Goal: Find specific page/section: Find specific page/section

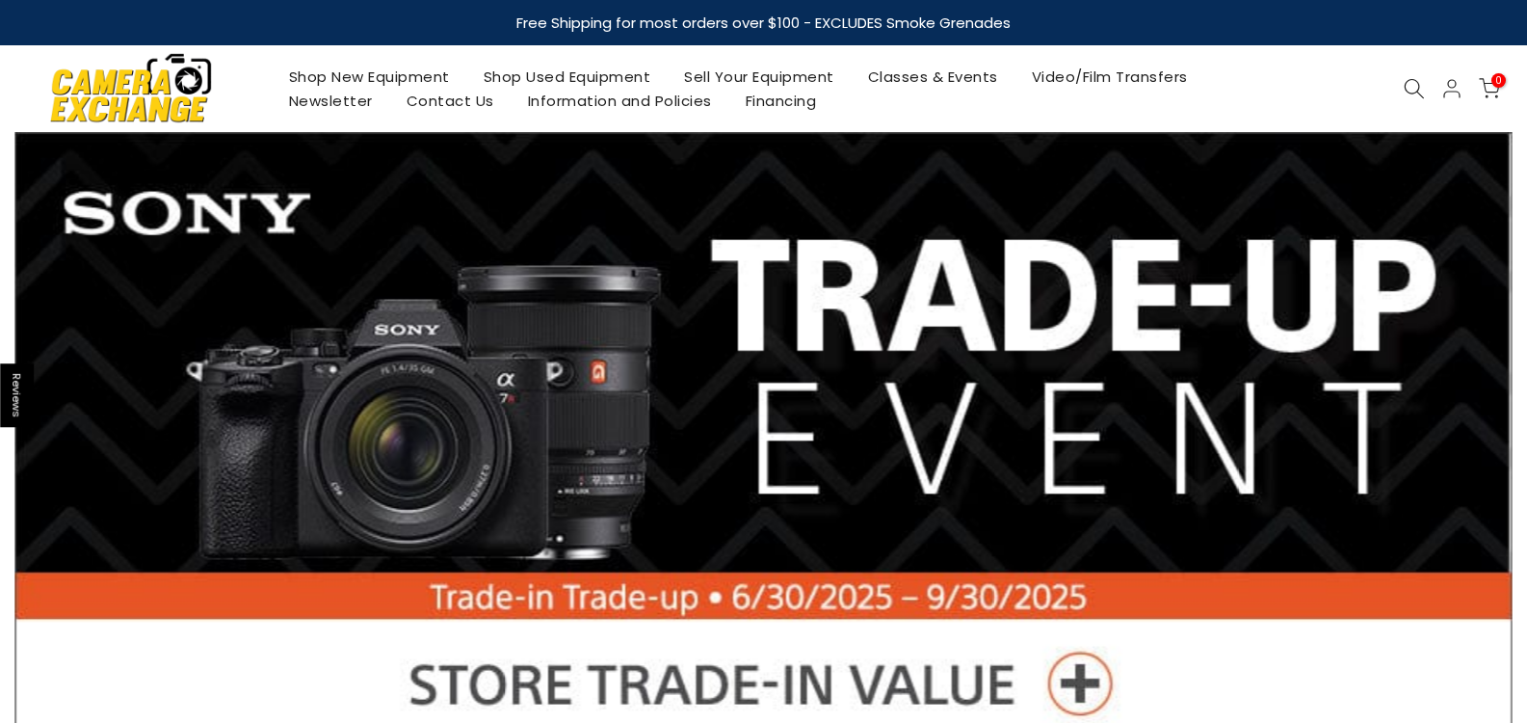
click at [586, 71] on link "Shop Used Equipment" at bounding box center [566, 77] width 201 height 24
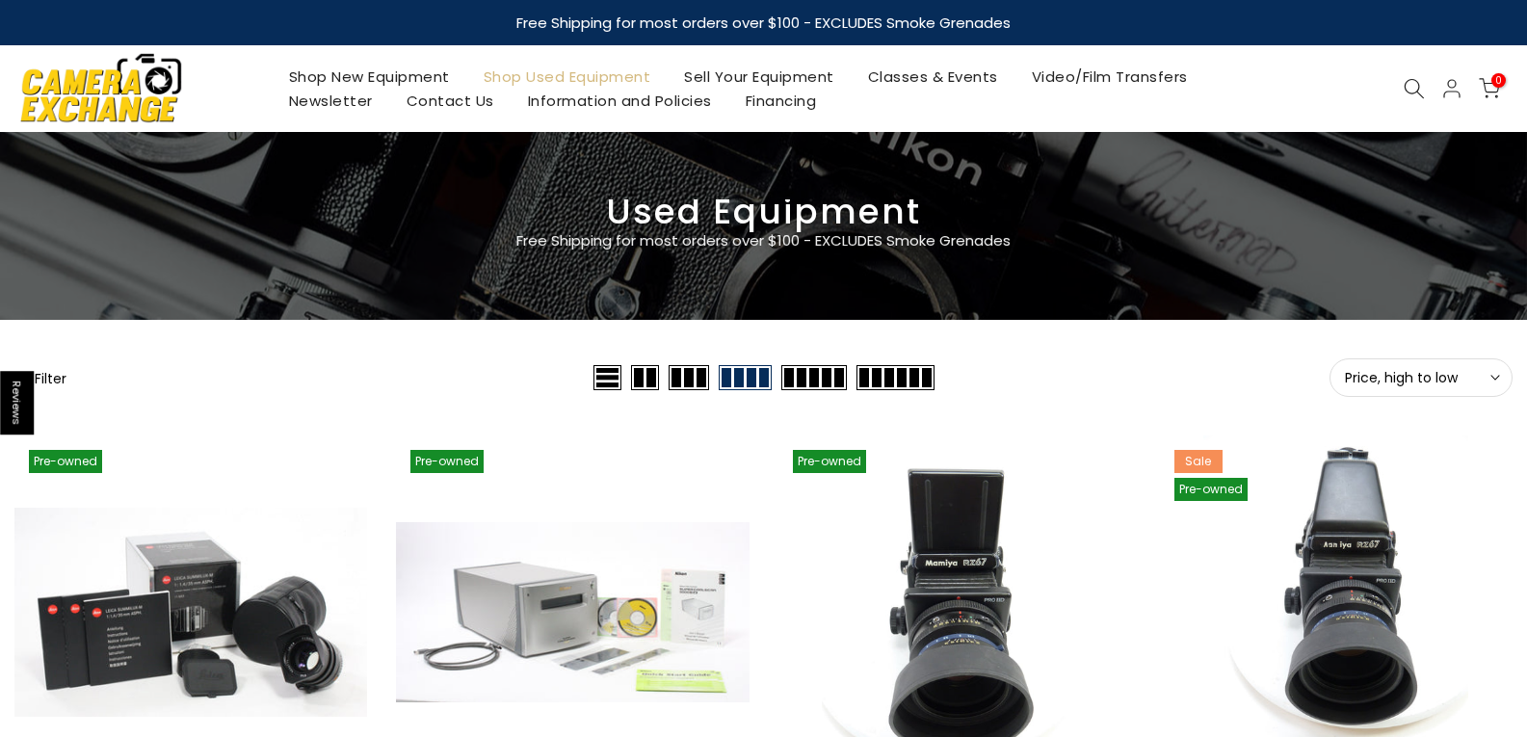
click at [1508, 376] on button "Price, high to low Sort" at bounding box center [1420, 377] width 183 height 39
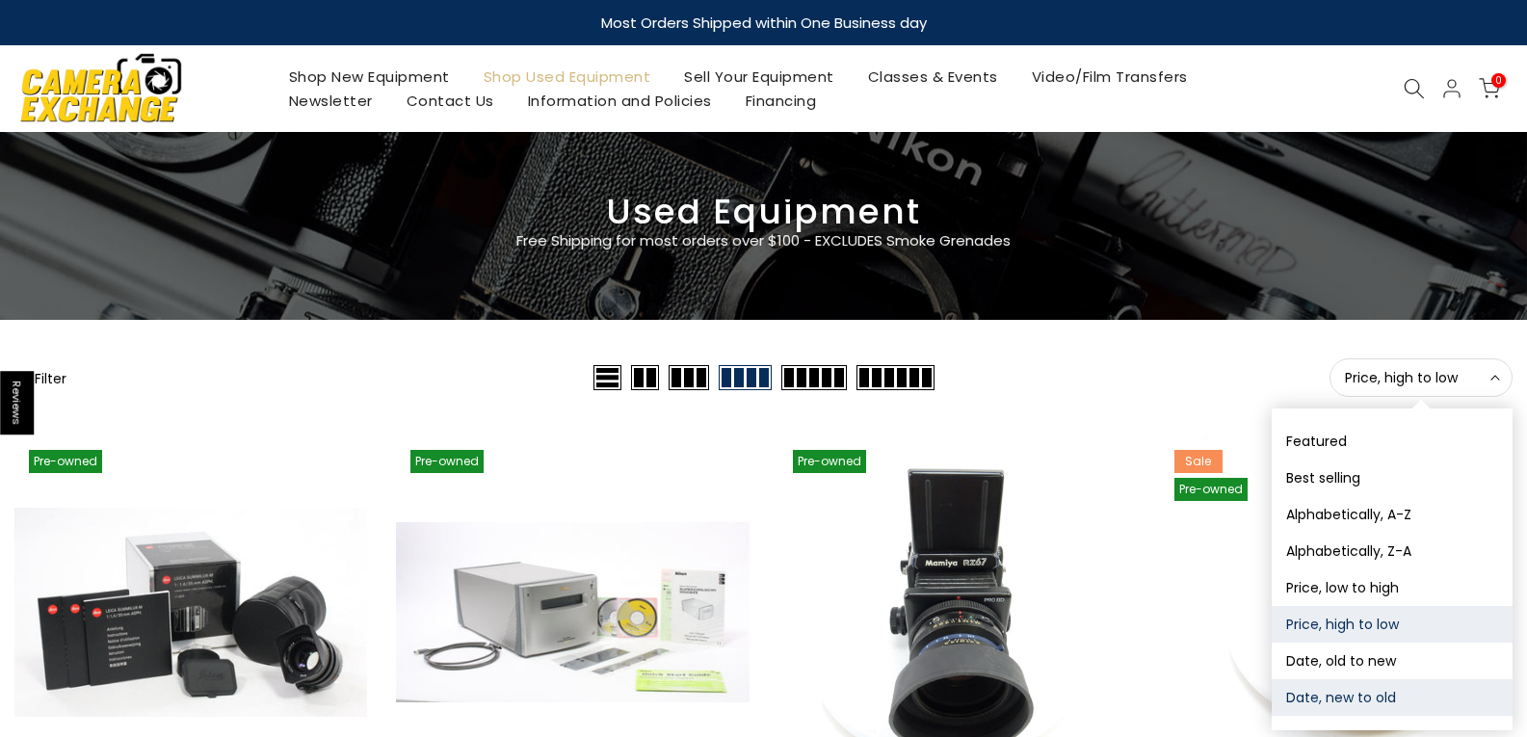
click at [1376, 696] on button "Date, new to old" at bounding box center [1392, 697] width 241 height 37
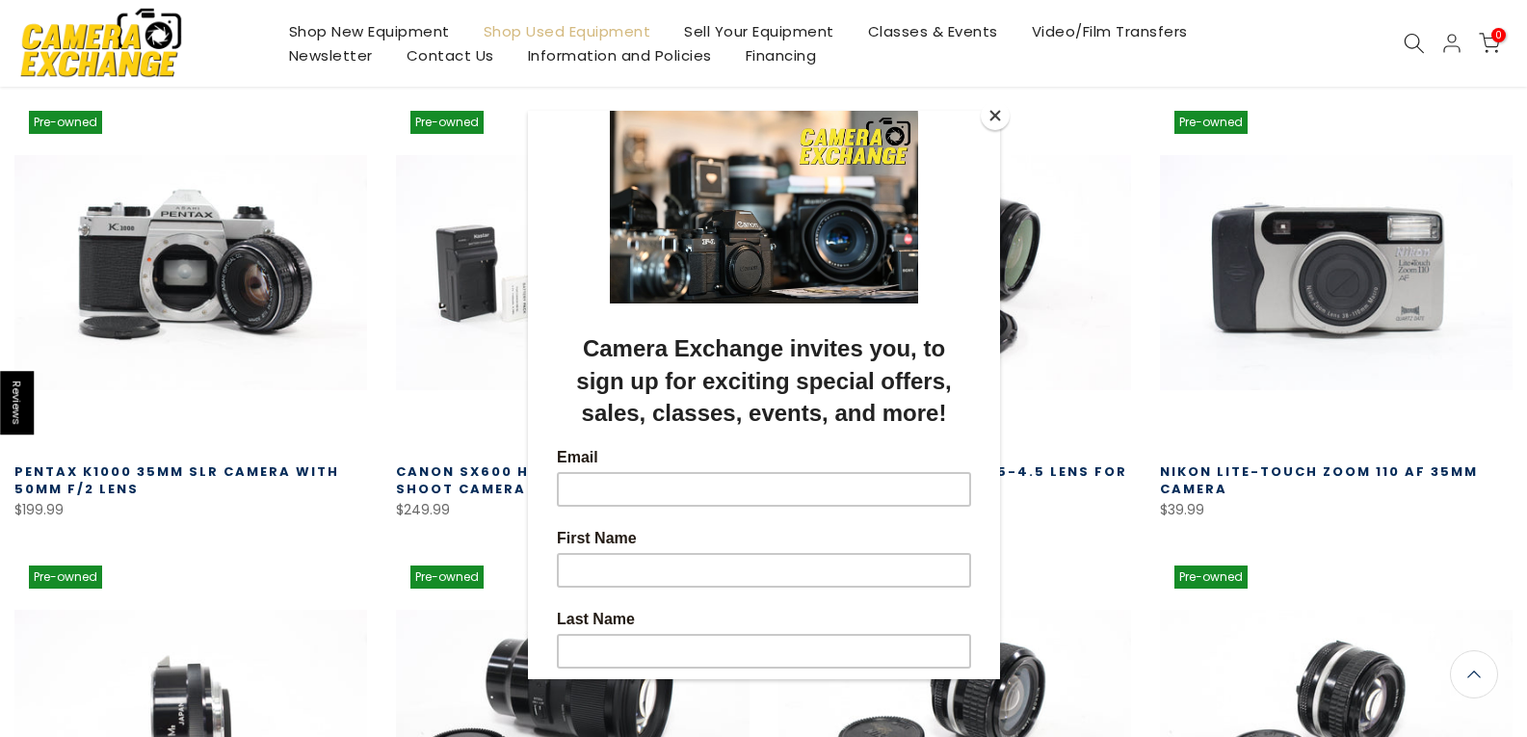
scroll to position [337, 0]
click at [1001, 117] on button "Close" at bounding box center [995, 115] width 29 height 29
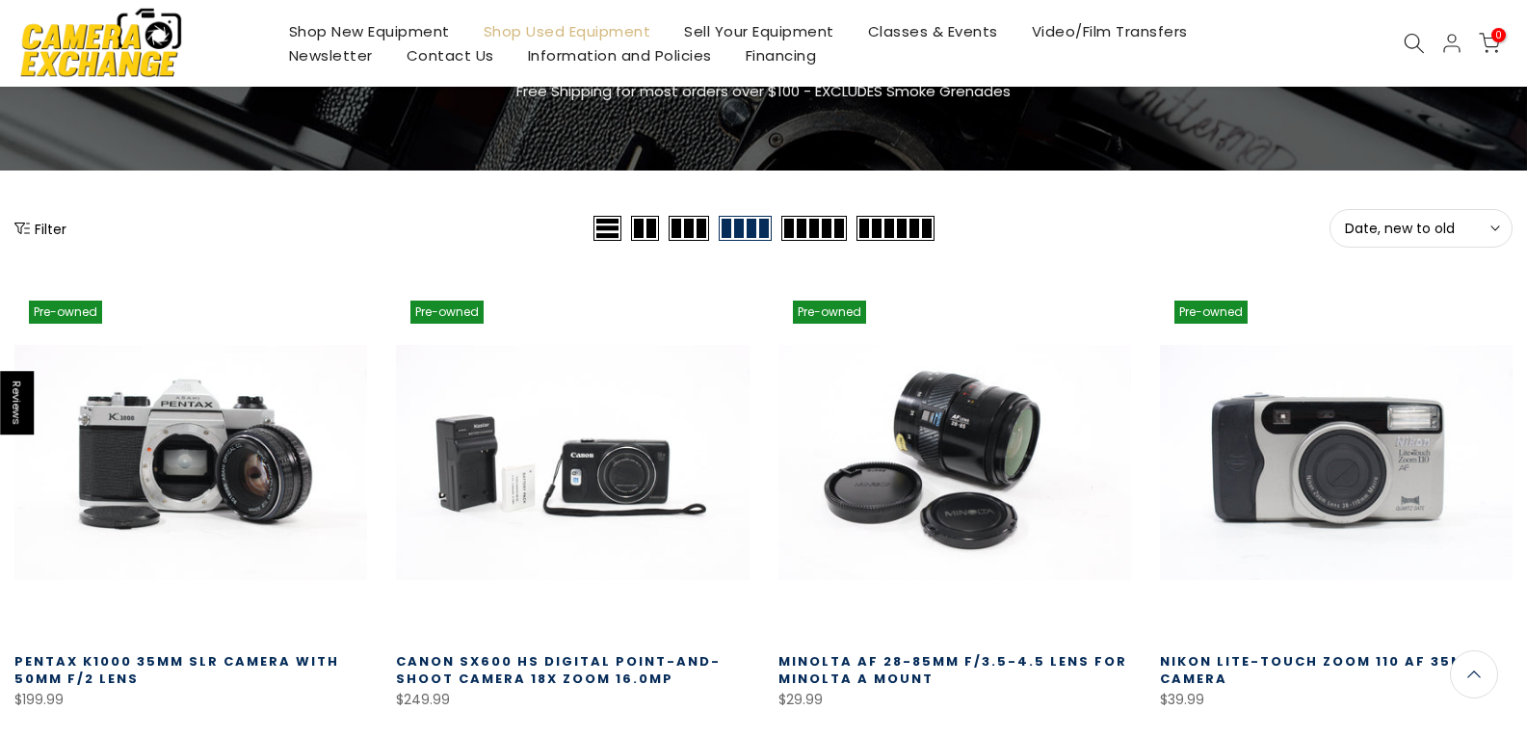
scroll to position [0, 0]
